Goal: Information Seeking & Learning: Learn about a topic

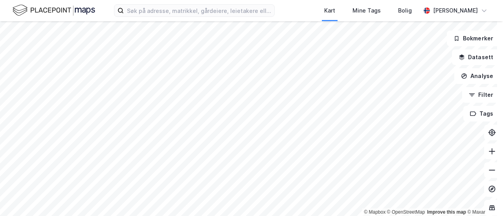
click at [163, 19] on div "Kart Mine Tags [PERSON_NAME] [PERSON_NAME] © Mapbox © OpenStreetMap Improve thi…" at bounding box center [251, 108] width 503 height 216
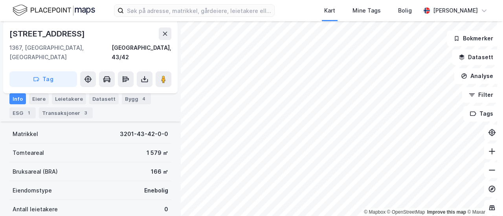
scroll to position [79, 0]
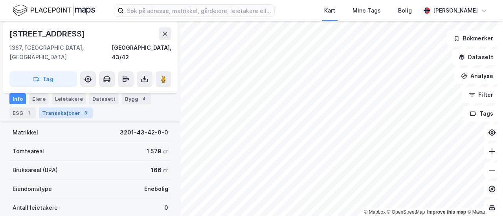
click at [70, 113] on div "Transaksjoner 3" at bounding box center [66, 113] width 54 height 11
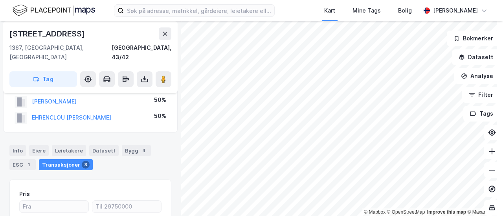
scroll to position [17, 0]
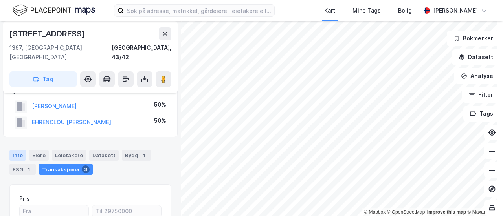
click at [25, 150] on div "Info" at bounding box center [17, 155] width 16 height 11
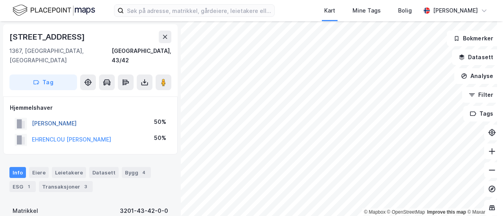
click at [0, 0] on button "[PERSON_NAME]" at bounding box center [0, 0] width 0 height 0
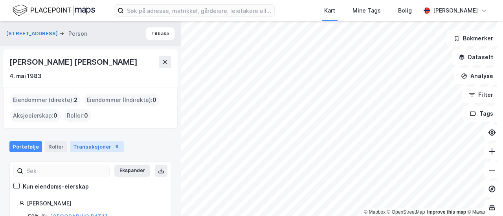
scroll to position [37, 0]
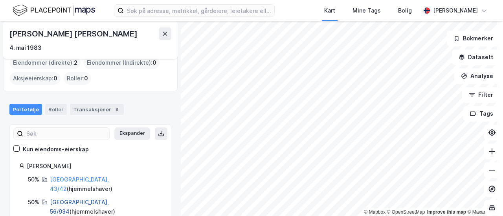
click at [73, 199] on link "[GEOGRAPHIC_DATA], 56/934" at bounding box center [79, 207] width 59 height 16
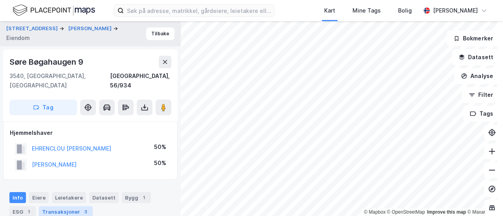
click at [66, 207] on div "Transaksjoner 3" at bounding box center [66, 212] width 54 height 11
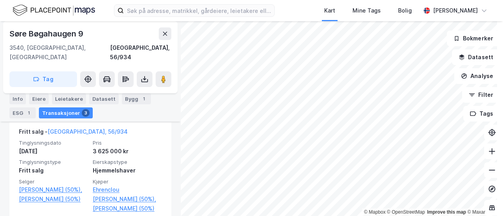
scroll to position [242, 0]
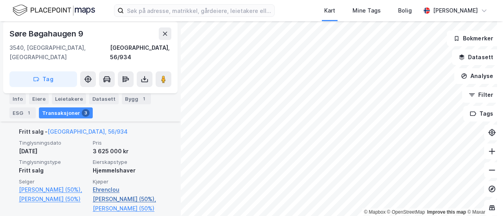
click at [123, 185] on link "Ehrenclou [PERSON_NAME] (50%)," at bounding box center [127, 194] width 69 height 19
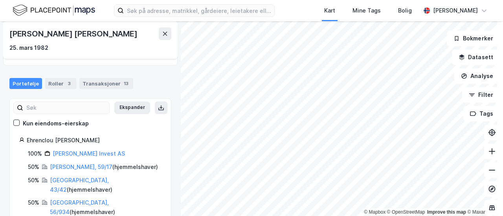
scroll to position [64, 0]
click at [62, 163] on link "[PERSON_NAME], 59/17" at bounding box center [81, 166] width 62 height 7
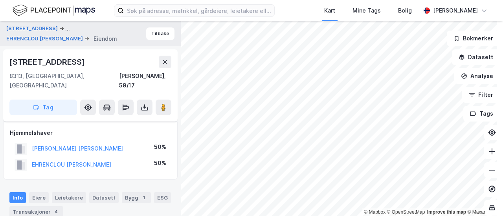
scroll to position [242, 0]
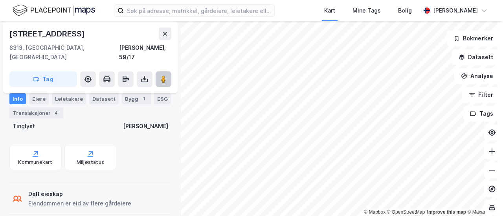
click at [170, 76] on button at bounding box center [164, 79] width 16 height 16
click at [168, 35] on button at bounding box center [165, 33] width 13 height 13
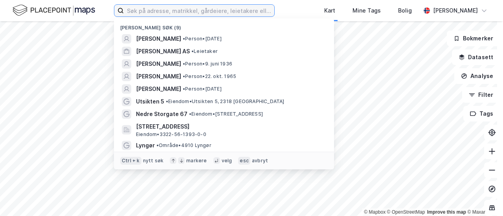
click at [151, 14] on input at bounding box center [199, 11] width 150 height 12
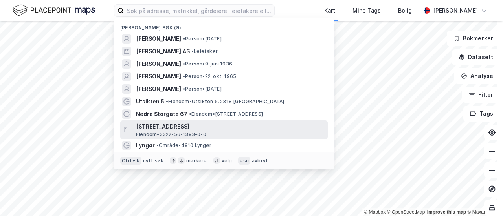
click at [162, 126] on span "[STREET_ADDRESS]" at bounding box center [230, 126] width 189 height 9
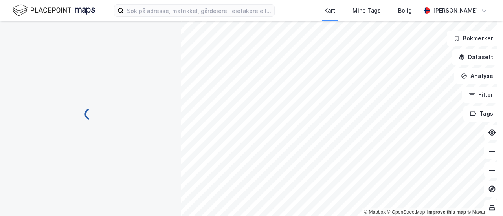
scroll to position [218, 0]
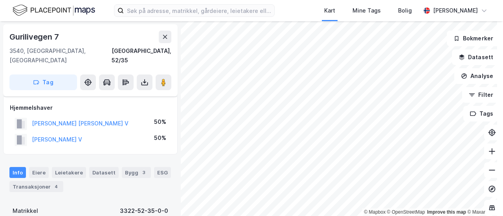
scroll to position [218, 0]
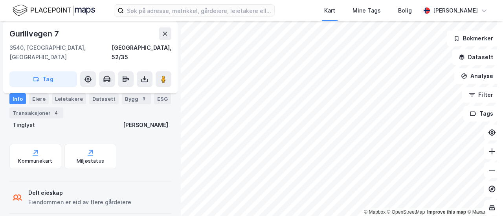
click at [268, 216] on html "Kart Mine Tags [PERSON_NAME] [PERSON_NAME] © Mapbox © OpenStreetMap Improve thi…" at bounding box center [251, 108] width 503 height 216
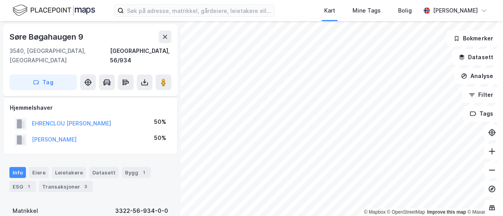
scroll to position [218, 0]
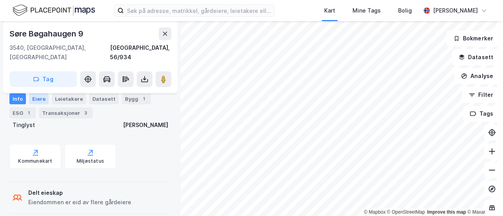
click at [36, 99] on div "Eiere" at bounding box center [39, 98] width 20 height 11
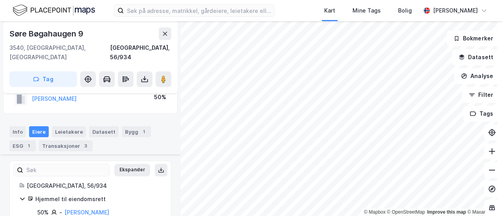
scroll to position [64, 0]
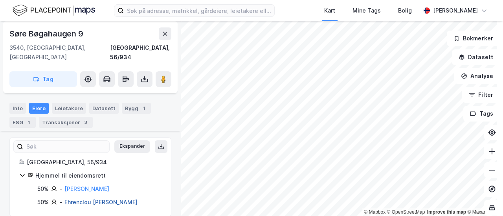
click at [120, 199] on link "Ehrenclou [PERSON_NAME]" at bounding box center [100, 202] width 73 height 7
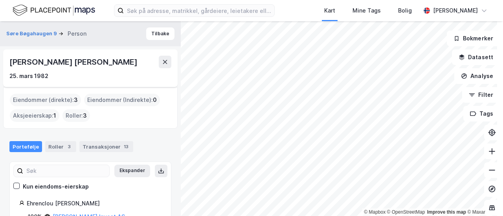
scroll to position [64, 0]
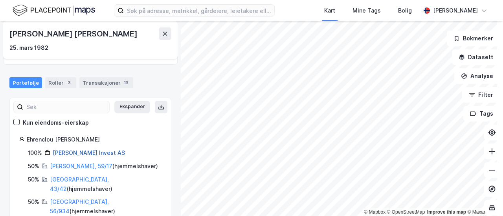
click at [79, 152] on link "[PERSON_NAME] Invest AS" at bounding box center [89, 153] width 72 height 7
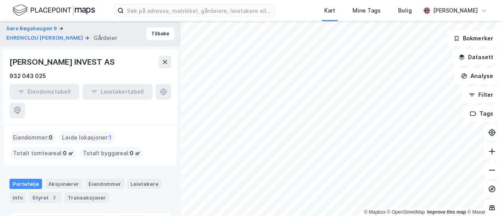
scroll to position [47, 0]
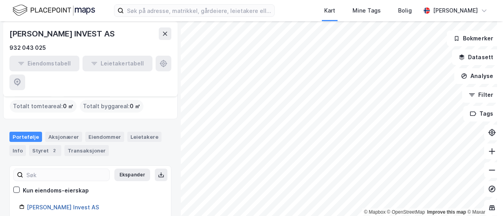
click at [50, 204] on link "[PERSON_NAME] Invest AS" at bounding box center [63, 207] width 72 height 7
click at [48, 145] on div "Styret 2" at bounding box center [45, 150] width 32 height 11
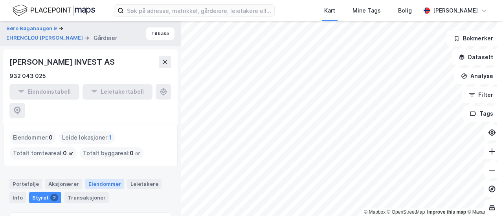
click at [102, 179] on div "Eiendommer" at bounding box center [104, 184] width 39 height 10
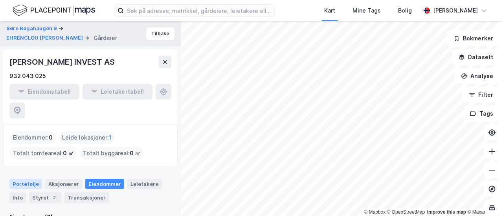
click at [26, 179] on div "Portefølje" at bounding box center [25, 184] width 33 height 10
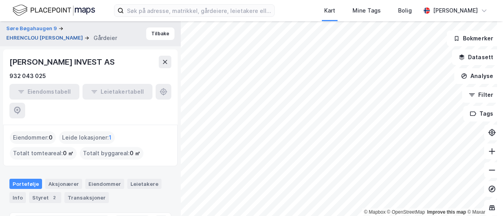
click at [53, 39] on button "EHRENCLOU [PERSON_NAME]" at bounding box center [45, 38] width 78 height 8
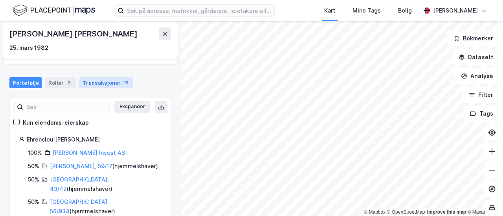
scroll to position [64, 0]
drag, startPoint x: 95, startPoint y: 142, endPoint x: 28, endPoint y: 139, distance: 67.2
click at [28, 139] on div "Ehrenclou [PERSON_NAME]" at bounding box center [94, 139] width 135 height 9
drag, startPoint x: 42, startPoint y: 139, endPoint x: 112, endPoint y: 151, distance: 70.8
click at [112, 151] on div "100% [PERSON_NAME] Invest AS" at bounding box center [95, 153] width 134 height 9
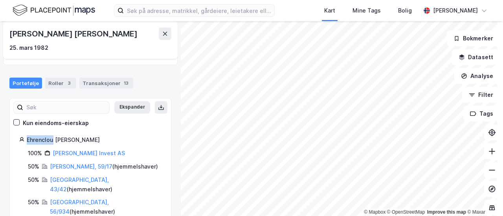
drag, startPoint x: 53, startPoint y: 140, endPoint x: 26, endPoint y: 139, distance: 27.5
click at [26, 139] on div "Ehrenclou [PERSON_NAME]" at bounding box center [90, 139] width 142 height 9
click at [59, 199] on link "[GEOGRAPHIC_DATA], 56/934" at bounding box center [79, 207] width 59 height 16
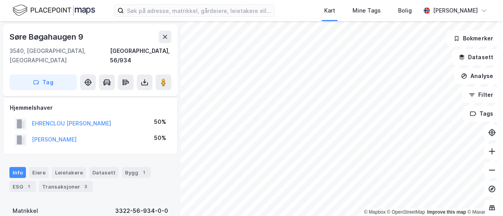
scroll to position [64, 0]
